Goal: Task Accomplishment & Management: Complete application form

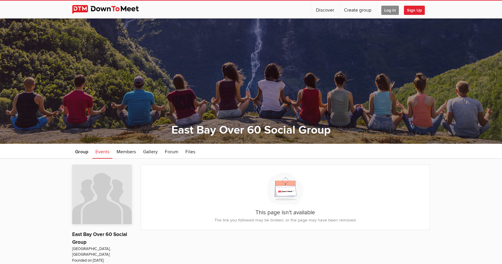
click at [409, 9] on span "Sign Up" at bounding box center [414, 10] width 21 height 9
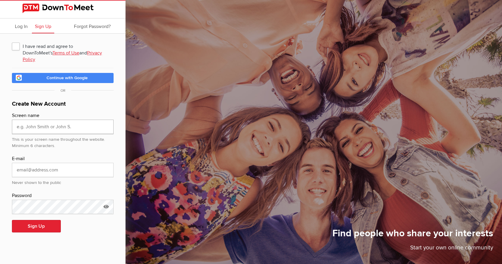
click at [77, 120] on input "text" at bounding box center [63, 127] width 102 height 14
type input "[PERSON_NAME]"
click at [76, 163] on input "email" at bounding box center [63, 170] width 102 height 14
type input "[EMAIL_ADDRESS][DOMAIN_NAME]"
click at [3, 243] on div "Log In Sign Up Forgot Password? I have read and agree to DownToMeet's Terms of …" at bounding box center [62, 132] width 125 height 264
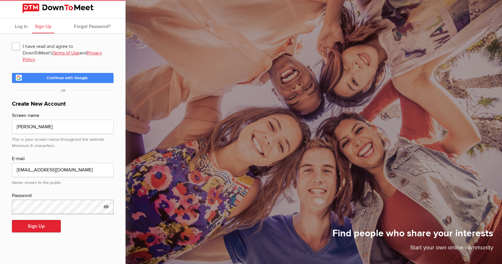
click at [0, 203] on html "Log In Sign Up Forgot Password? I have read and agree to DownToMeet's Terms of …" at bounding box center [251, 132] width 502 height 264
click at [104, 201] on icon at bounding box center [106, 207] width 9 height 14
click at [41, 200] on input "Sukicat1" at bounding box center [63, 207] width 102 height 14
drag, startPoint x: 40, startPoint y: 199, endPoint x: -43, endPoint y: 204, distance: 83.0
click at [0, 204] on html "Log In Sign Up Forgot Password? I have read and agree to DownToMeet's Terms of …" at bounding box center [251, 132] width 502 height 264
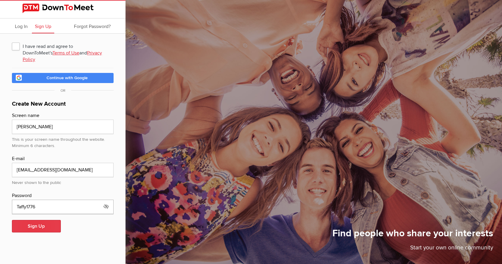
type input "Taffy1776"
click at [35, 220] on button "Sign Up" at bounding box center [36, 226] width 49 height 13
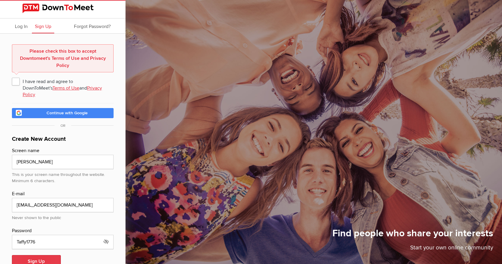
scroll to position [11, 0]
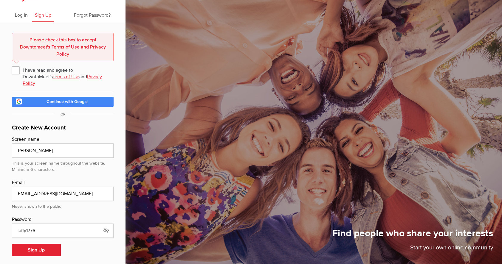
click at [18, 71] on span "I have read and agree to DownToMeet's Terms of Use and Privacy Policy" at bounding box center [63, 70] width 102 height 11
click at [12, 65] on input "I have read and agree to DownToMeet's Terms of Use and Privacy Policy" at bounding box center [12, 64] width 0 height 0
checkbox input "true"
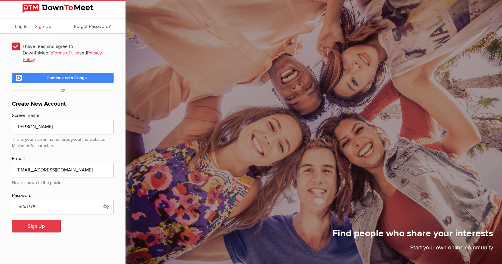
click at [34, 220] on button "Sign Up" at bounding box center [36, 226] width 49 height 13
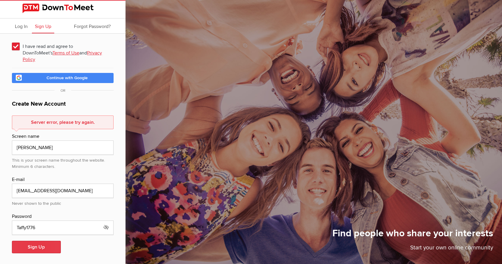
click at [38, 243] on button "Sign Up" at bounding box center [36, 247] width 49 height 13
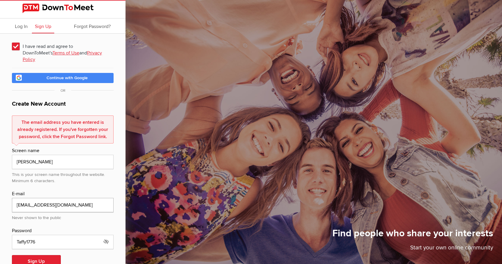
click at [76, 201] on input "[EMAIL_ADDRESS][DOMAIN_NAME]" at bounding box center [63, 205] width 102 height 14
click at [123, 94] on div "I have read and agree to DownToMeet's Terms of Use and Privacy Policy Continue …" at bounding box center [62, 158] width 125 height 249
click at [28, 235] on input "Taffy1776" at bounding box center [63, 242] width 102 height 14
type input "Taffydog1776"
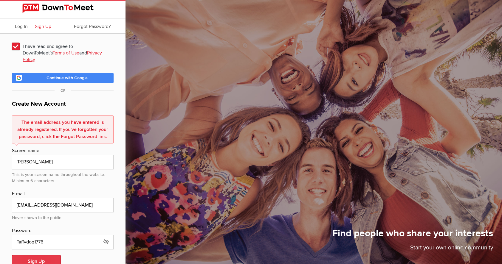
click at [48, 256] on button "Sign Up" at bounding box center [36, 261] width 49 height 13
click at [56, 156] on input "[PERSON_NAME]" at bounding box center [63, 162] width 102 height 14
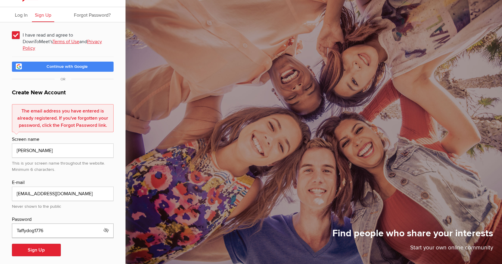
click at [52, 224] on input "Taffydog1776" at bounding box center [63, 231] width 102 height 14
drag, startPoint x: 52, startPoint y: 224, endPoint x: -4, endPoint y: 223, distance: 56.0
click at [0, 223] on html "Log In Sign Up Forgot Password? I have read and agree to DownToMeet's Terms of …" at bounding box center [251, 121] width 502 height 264
type input "Taffydog1776"
click at [33, 244] on button "Sign Up" at bounding box center [36, 250] width 49 height 13
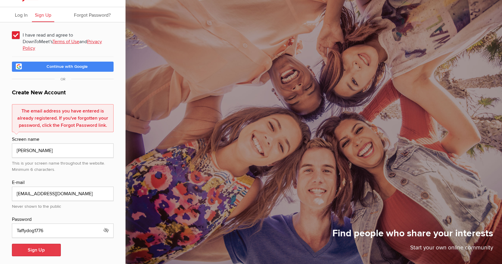
scroll to position [0, 0]
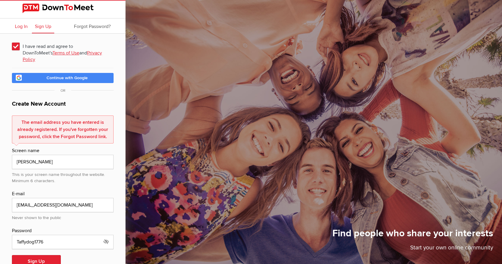
click at [22, 29] on span "Log In" at bounding box center [21, 27] width 13 height 6
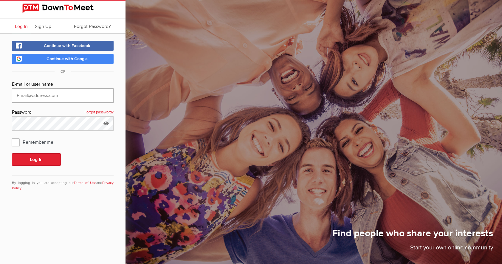
click at [76, 95] on input "text" at bounding box center [63, 96] width 102 height 14
type input "[EMAIL_ADDRESS][DOMAIN_NAME]"
click at [106, 125] on icon at bounding box center [106, 124] width 9 height 14
click at [16, 145] on span "Remember me" at bounding box center [35, 142] width 47 height 11
click at [12, 137] on input "Remember me" at bounding box center [12, 136] width 0 height 0
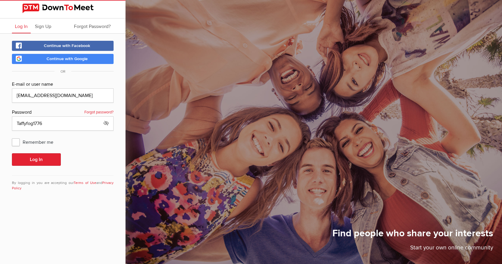
checkbox input "true"
click at [28, 159] on button "Log In" at bounding box center [36, 159] width 49 height 13
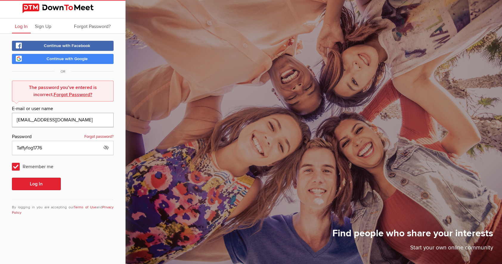
click at [76, 122] on input "[EMAIL_ADDRESS][DOMAIN_NAME]" at bounding box center [63, 120] width 102 height 14
click at [23, 234] on div "Log In Sign Up Forgot Password? Continue with Facebook Continue with Google OR …" at bounding box center [62, 132] width 125 height 264
